Goal: Information Seeking & Learning: Find specific page/section

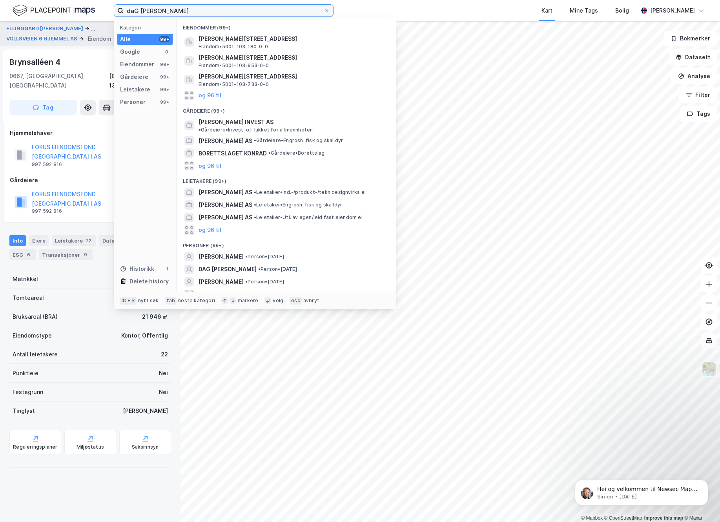
drag, startPoint x: 183, startPoint y: 12, endPoint x: 89, endPoint y: 6, distance: 94.3
click at [124, 6] on input "daG [PERSON_NAME]" at bounding box center [224, 11] width 200 height 12
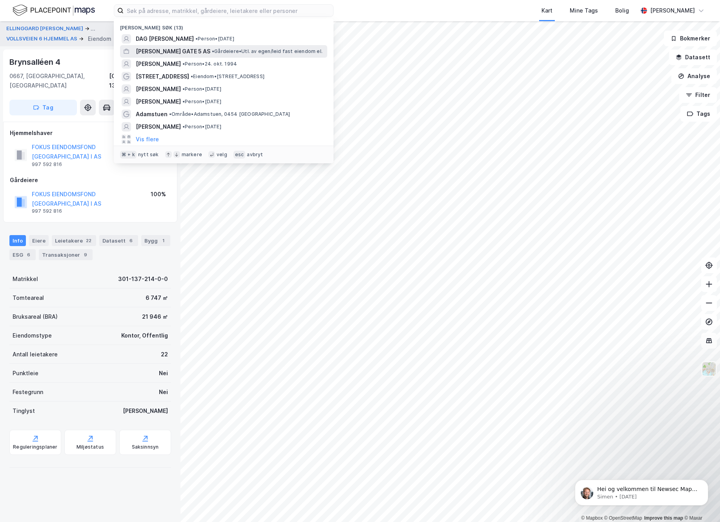
click at [174, 50] on span "[PERSON_NAME] GATE 5 AS" at bounding box center [173, 51] width 75 height 9
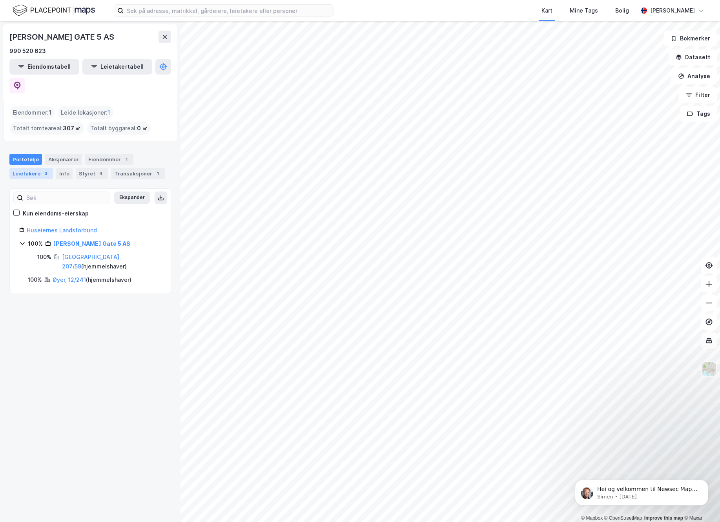
click at [30, 168] on div "Leietakere 3" at bounding box center [31, 173] width 44 height 11
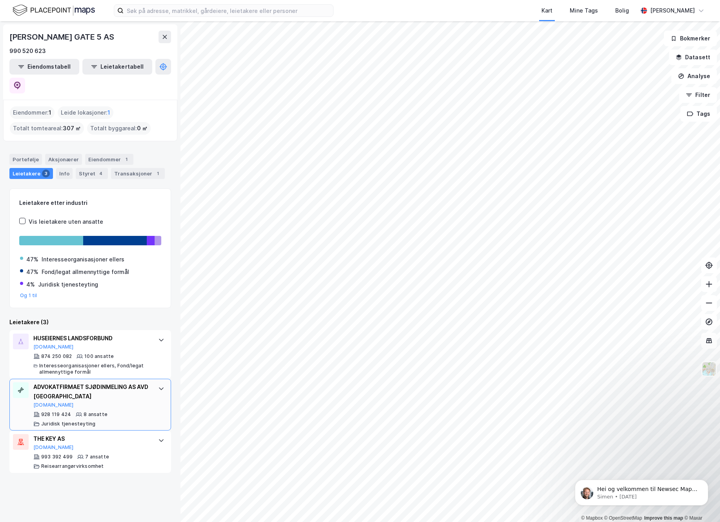
click at [61, 382] on div "ADVOKATFIRMAET SJØDINMELING AS AVD [GEOGRAPHIC_DATA]" at bounding box center [91, 391] width 117 height 19
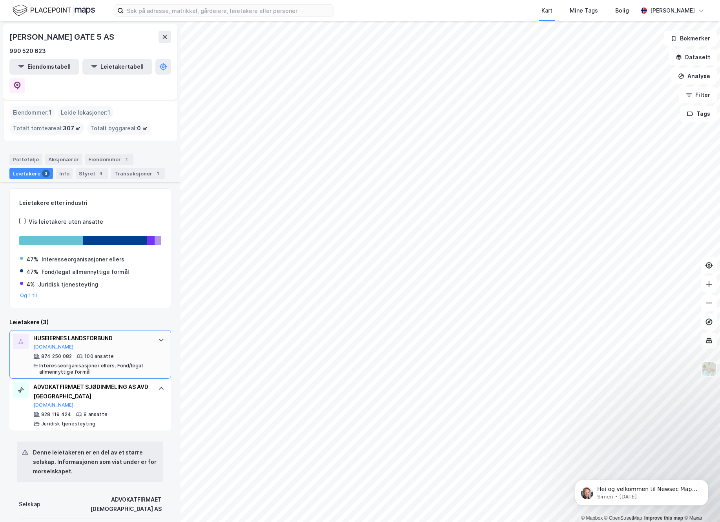
scroll to position [184, 0]
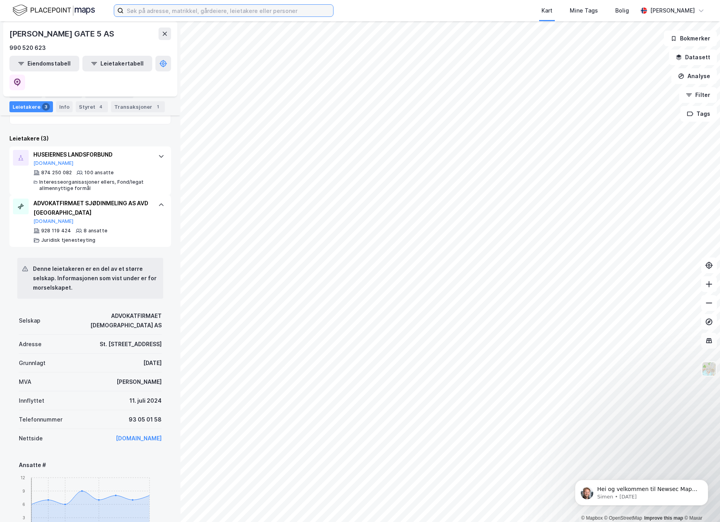
click at [250, 10] on input at bounding box center [228, 11] width 209 height 12
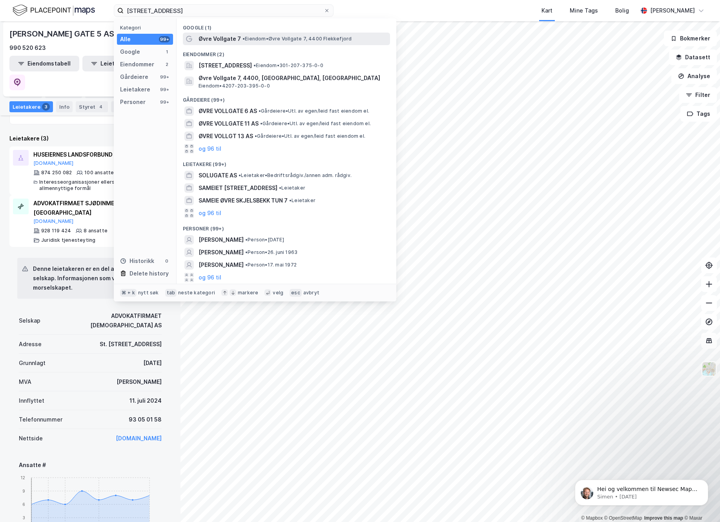
click at [214, 40] on span "Øvre Vollgate 7" at bounding box center [219, 38] width 42 height 9
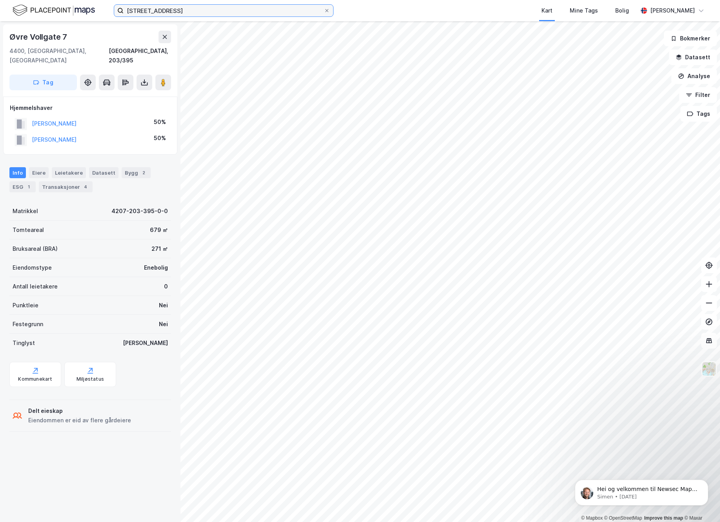
click at [206, 14] on input "[STREET_ADDRESS]" at bounding box center [224, 11] width 200 height 12
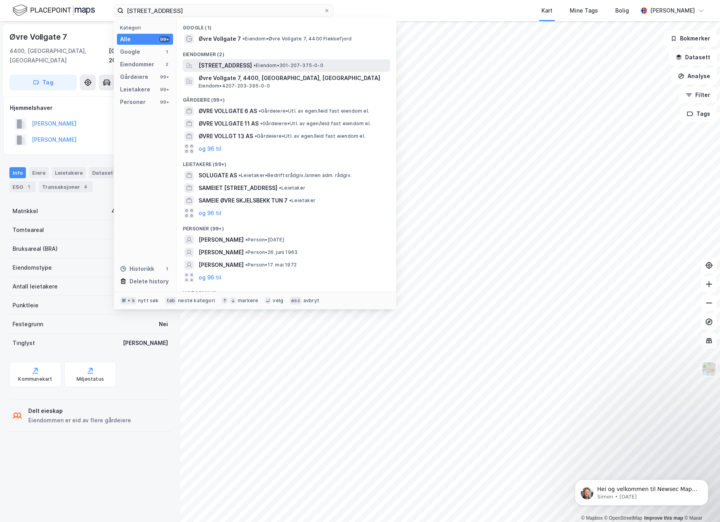
click at [220, 62] on span "[STREET_ADDRESS]" at bounding box center [224, 65] width 53 height 9
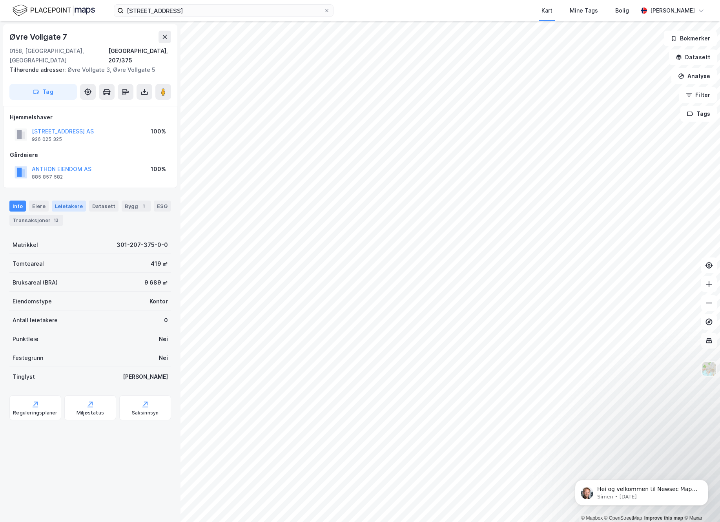
click at [73, 200] on div "Leietakere" at bounding box center [69, 205] width 34 height 11
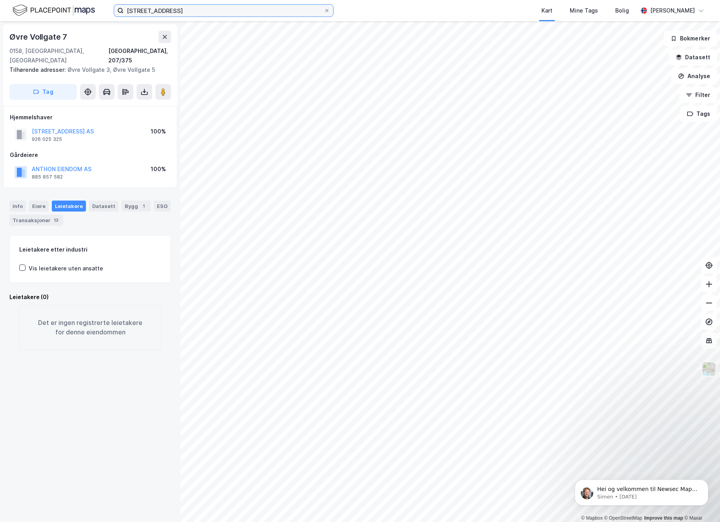
click at [185, 9] on input "[STREET_ADDRESS]" at bounding box center [224, 11] width 200 height 12
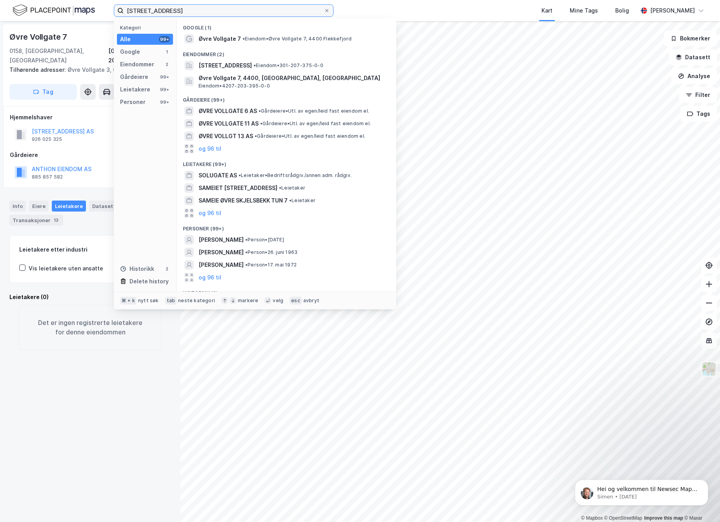
click at [185, 9] on input "[STREET_ADDRESS]" at bounding box center [224, 11] width 200 height 12
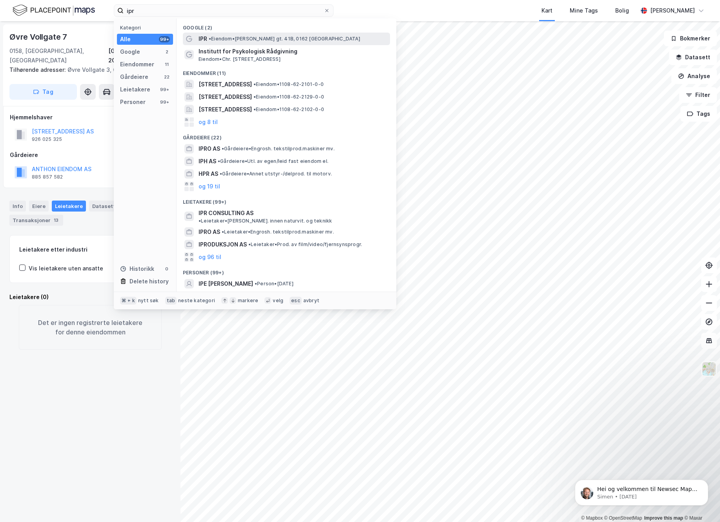
click at [206, 39] on span "IPR" at bounding box center [202, 38] width 9 height 9
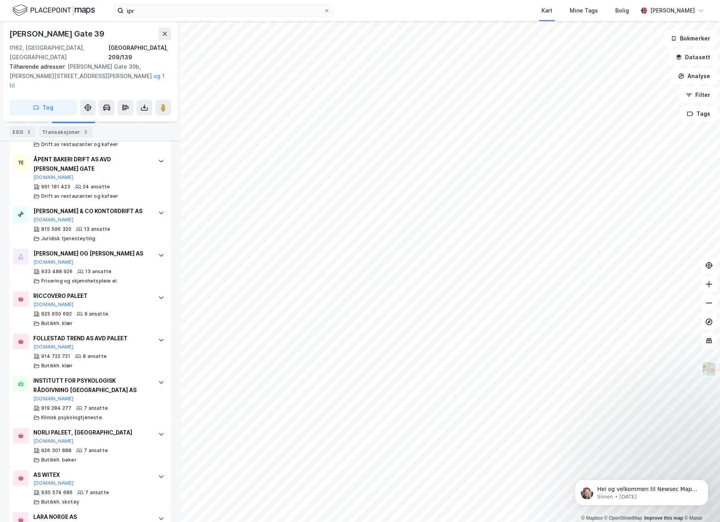
scroll to position [235, 0]
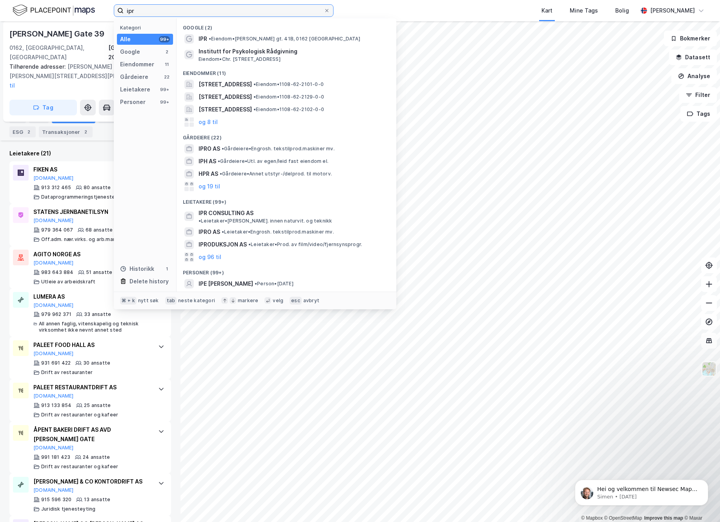
drag, startPoint x: 147, startPoint y: 9, endPoint x: 116, endPoint y: 12, distance: 31.9
click at [124, 12] on input "ipr" at bounding box center [224, 11] width 200 height 12
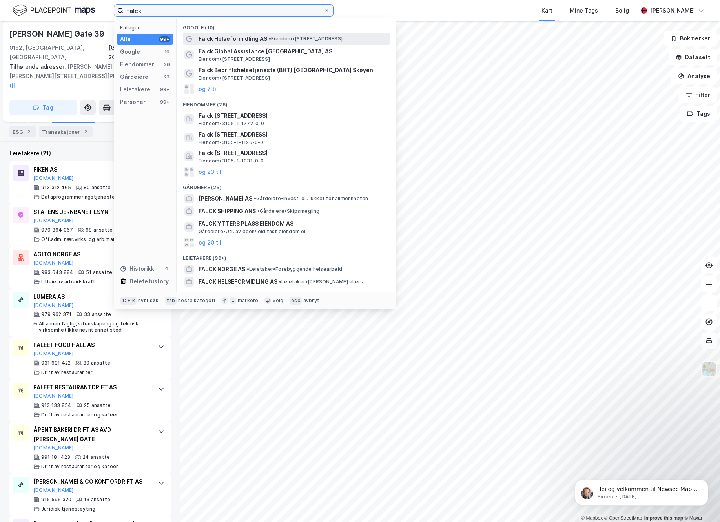
type input "falck"
click at [235, 40] on span "Falck Helseformidling AS" at bounding box center [232, 38] width 69 height 9
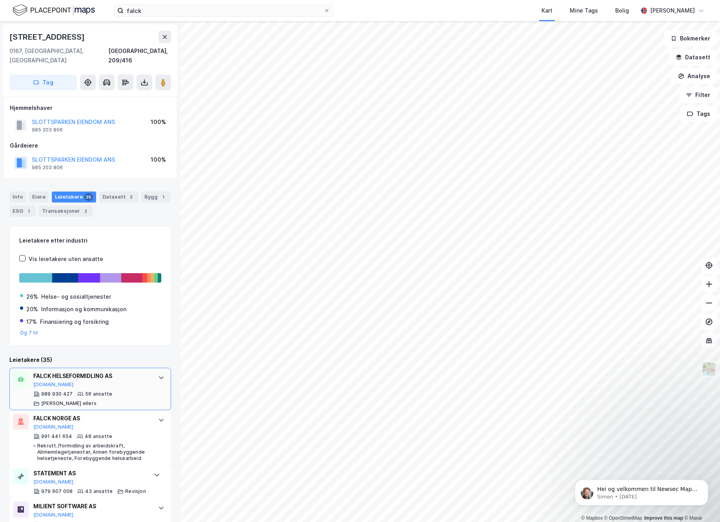
click at [51, 371] on div "FALCK HELSEFORMIDLING AS" at bounding box center [91, 375] width 117 height 9
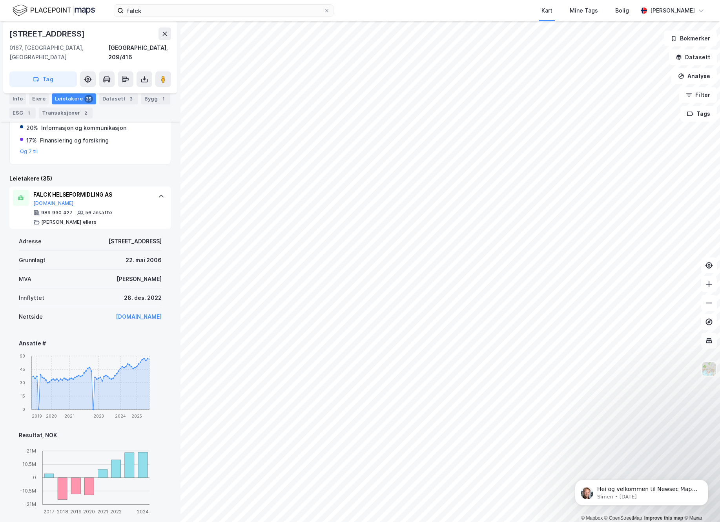
scroll to position [178, 0]
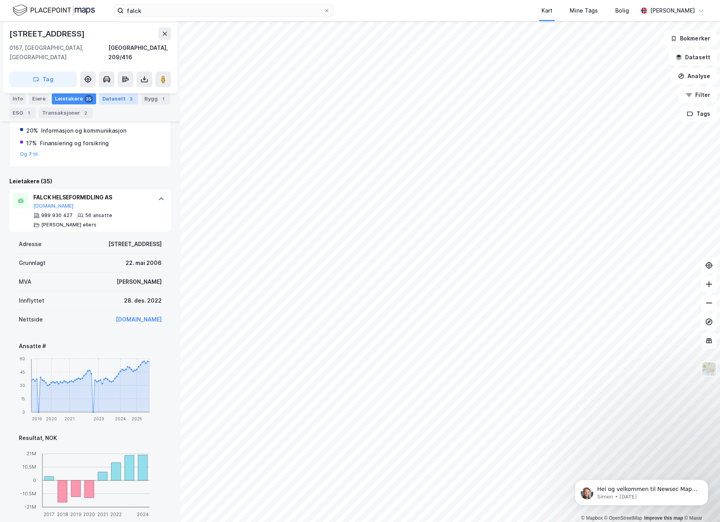
click at [113, 98] on div "Datasett 3" at bounding box center [118, 98] width 39 height 11
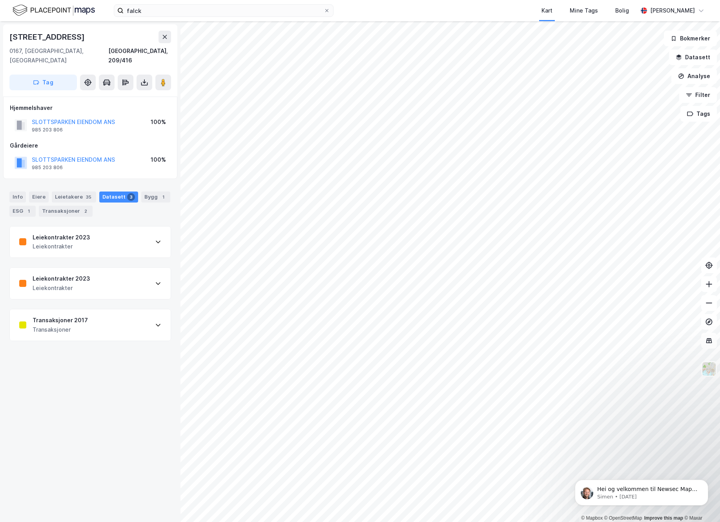
click at [99, 234] on div "Leiekontrakter 2023 Leiekontrakter" at bounding box center [90, 241] width 161 height 31
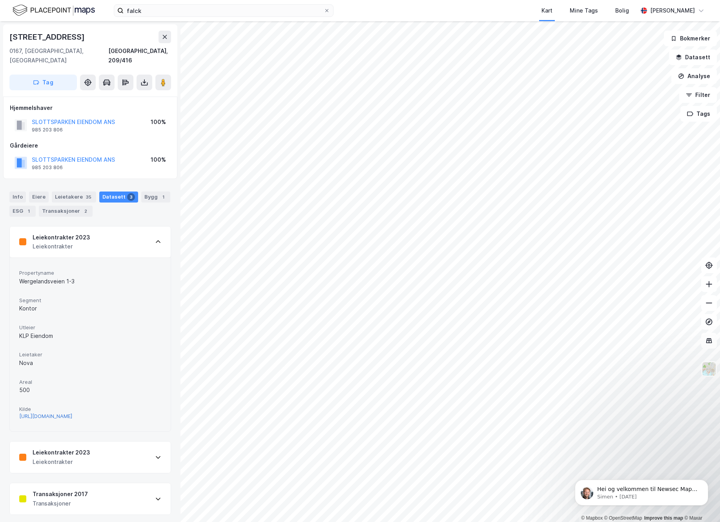
click at [72, 413] on div "[URL][DOMAIN_NAME]" at bounding box center [45, 416] width 53 height 7
click at [33, 413] on div "[URL][DOMAIN_NAME]" at bounding box center [45, 416] width 53 height 7
